Goal: Task Accomplishment & Management: Use online tool/utility

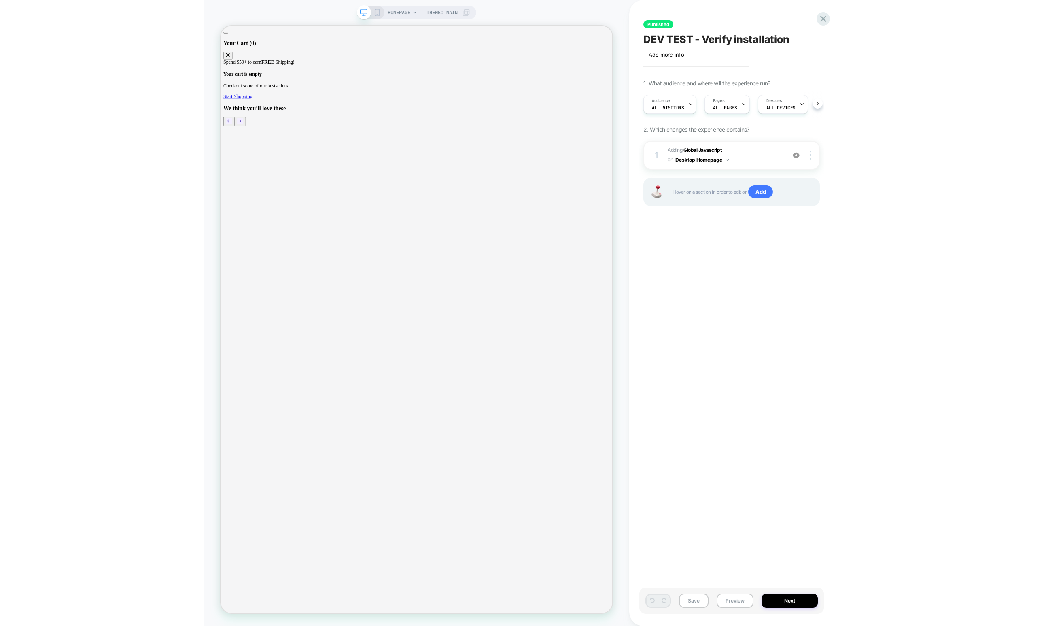
scroll to position [0, 0]
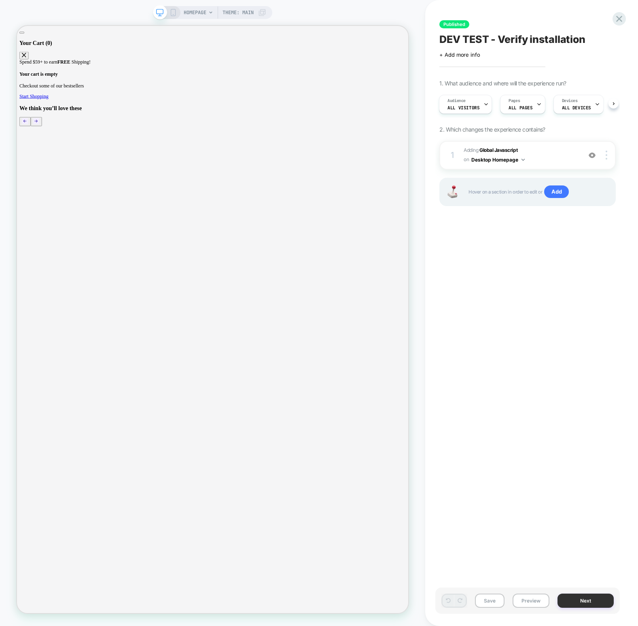
click at [602, 599] on button "Next" at bounding box center [586, 600] width 56 height 14
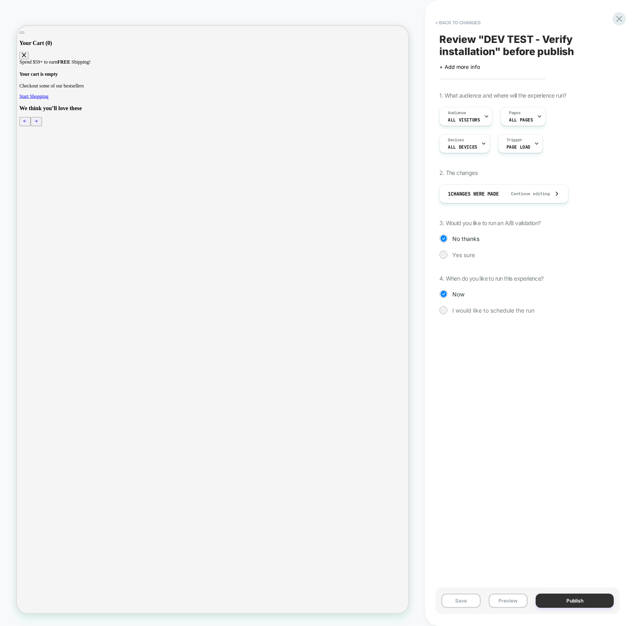
click at [602, 599] on button "Publish" at bounding box center [575, 600] width 78 height 14
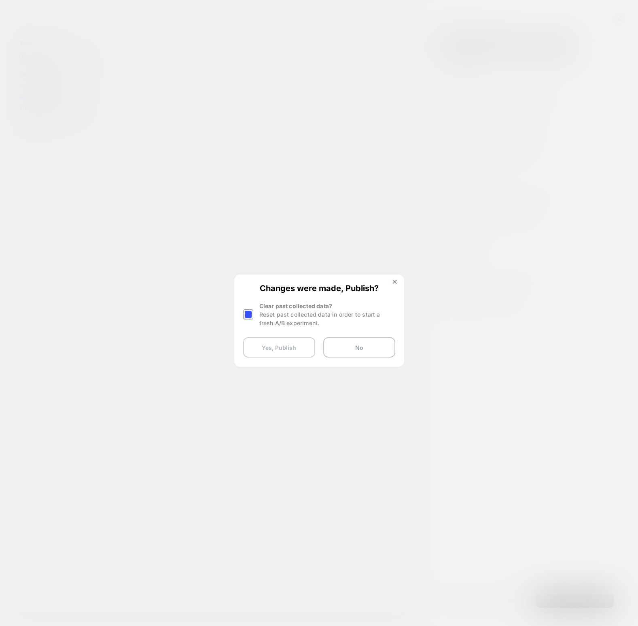
click at [295, 352] on button "Yes, Publish" at bounding box center [279, 347] width 72 height 20
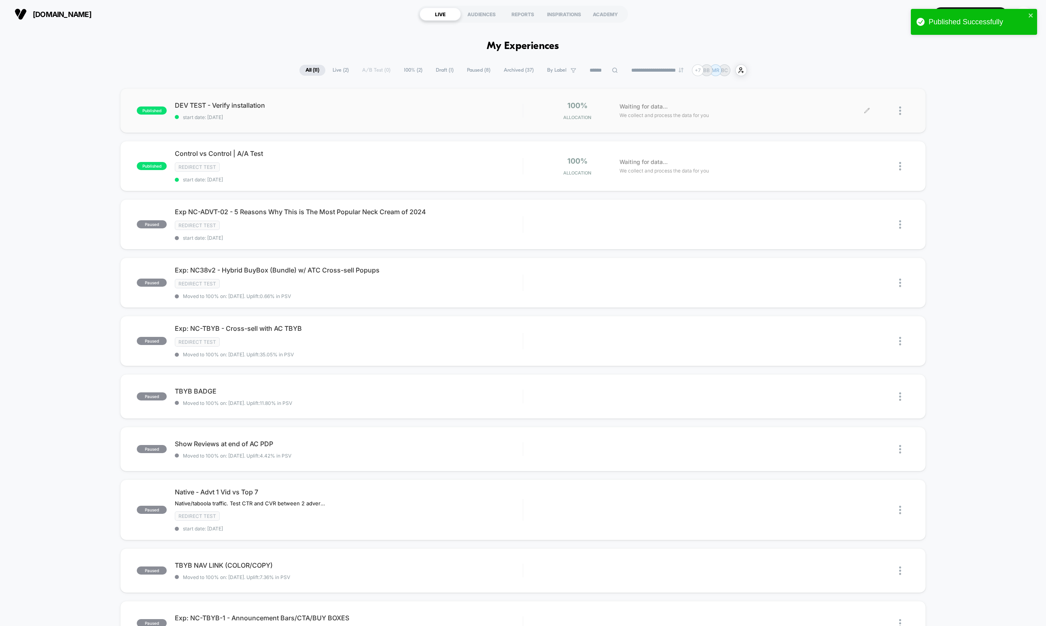
click at [638, 104] on div at bounding box center [904, 110] width 10 height 19
click at [638, 118] on div "Preview Link" at bounding box center [858, 120] width 73 height 18
